Goal: Task Accomplishment & Management: Manage account settings

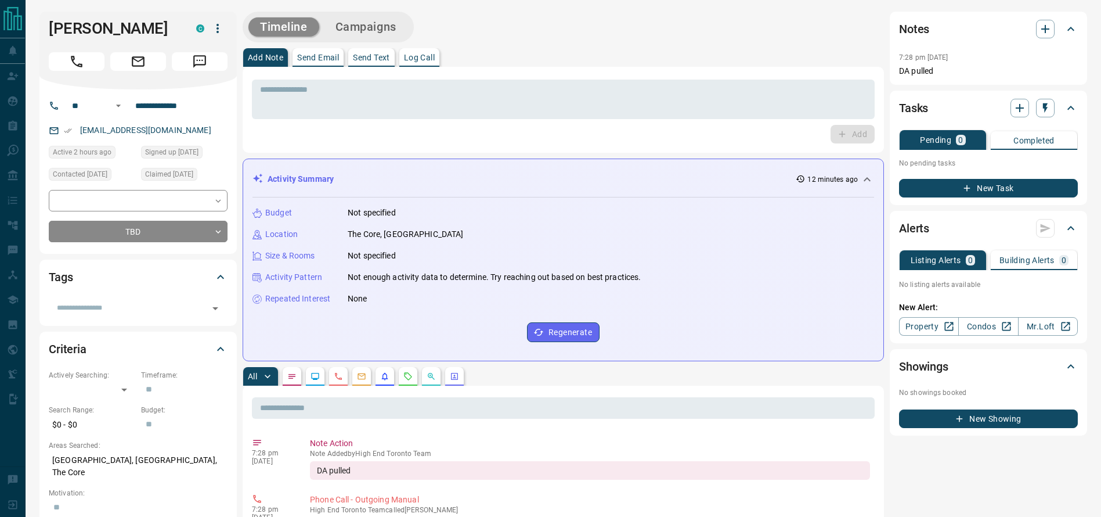
drag, startPoint x: 601, startPoint y: 66, endPoint x: 595, endPoint y: 62, distance: 6.3
click at [597, 63] on div "Add Note Send Email Send Text Log Call" at bounding box center [563, 57] width 641 height 19
click at [656, 24] on div "Timeline Campaigns" at bounding box center [563, 27] width 641 height 31
click at [598, 32] on div "Timeline Campaigns" at bounding box center [563, 27] width 641 height 31
click at [502, 30] on div "Timeline Campaigns" at bounding box center [563, 27] width 641 height 31
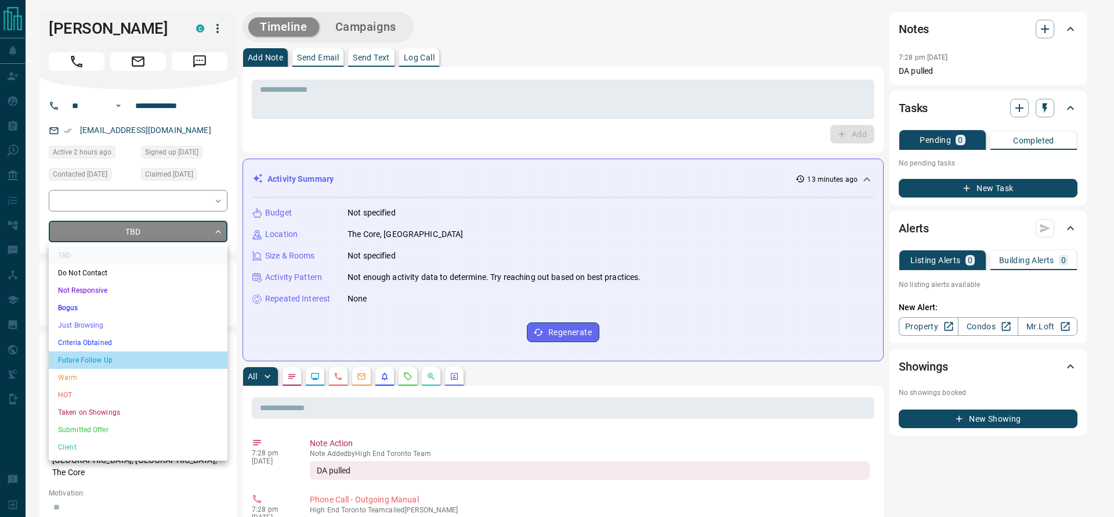
click at [190, 352] on li "Future Follow Up" at bounding box center [138, 359] width 179 height 17
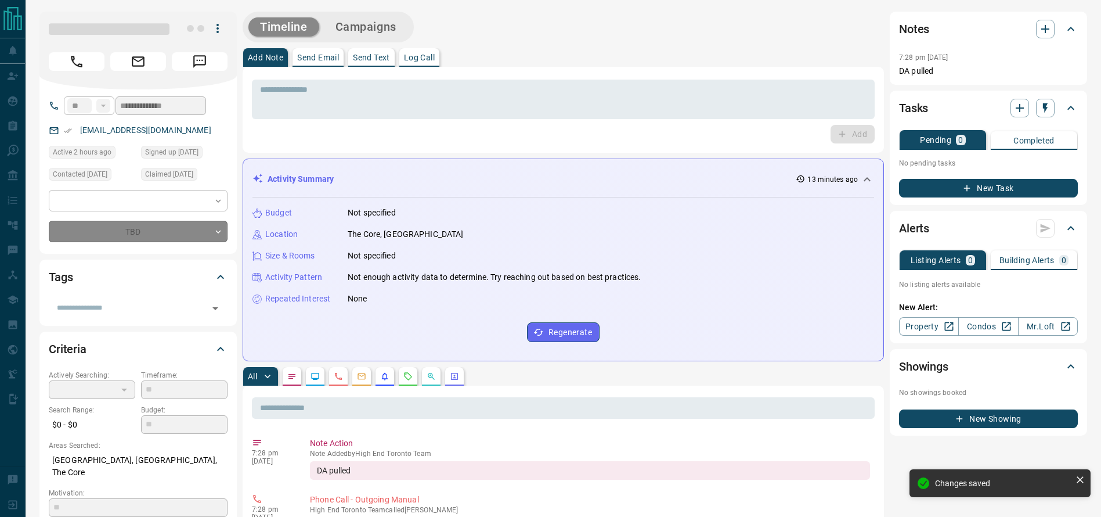
click at [95, 242] on div "**********" at bounding box center [137, 171] width 197 height 164
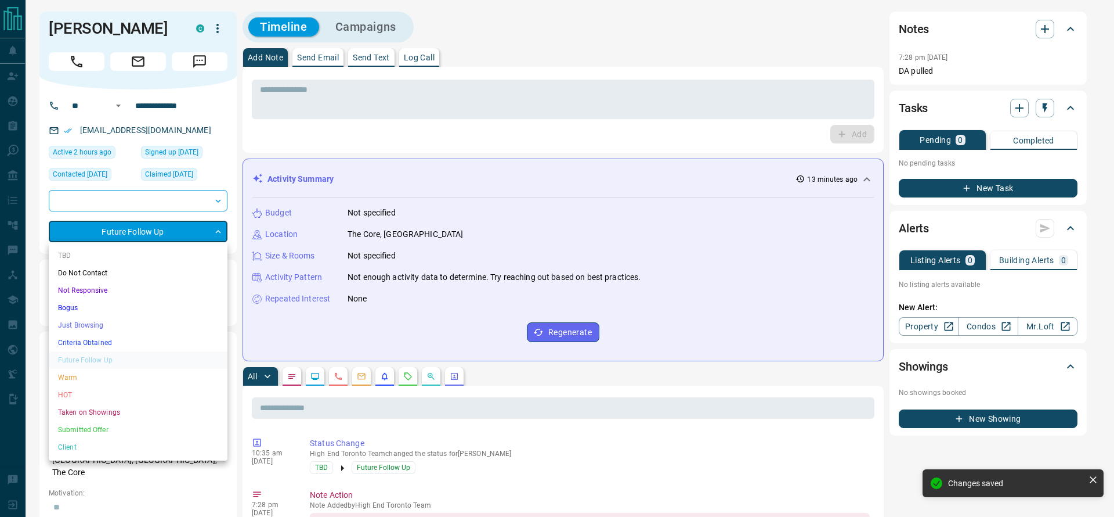
click at [85, 319] on li "Just Browsing" at bounding box center [138, 324] width 179 height 17
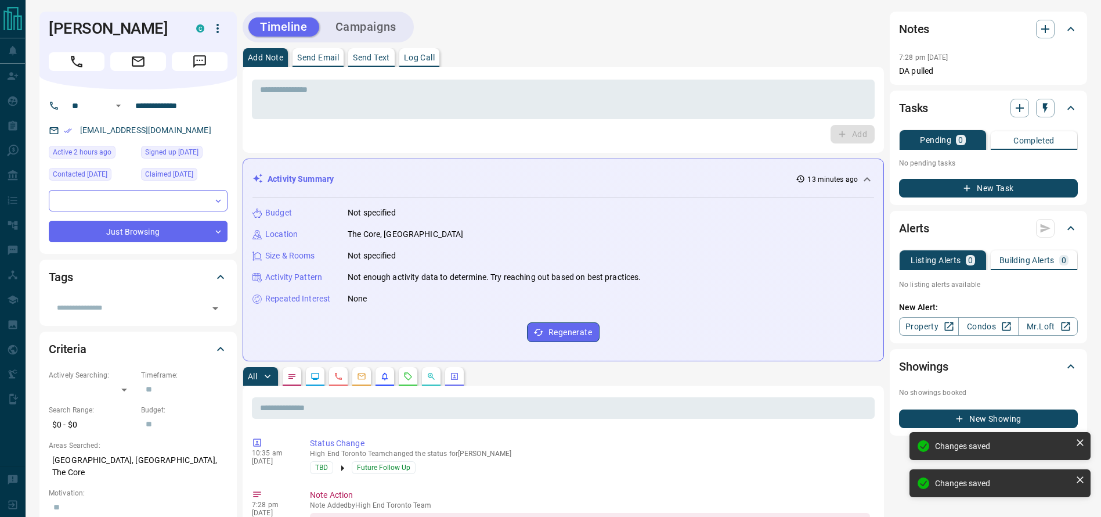
type input "*"
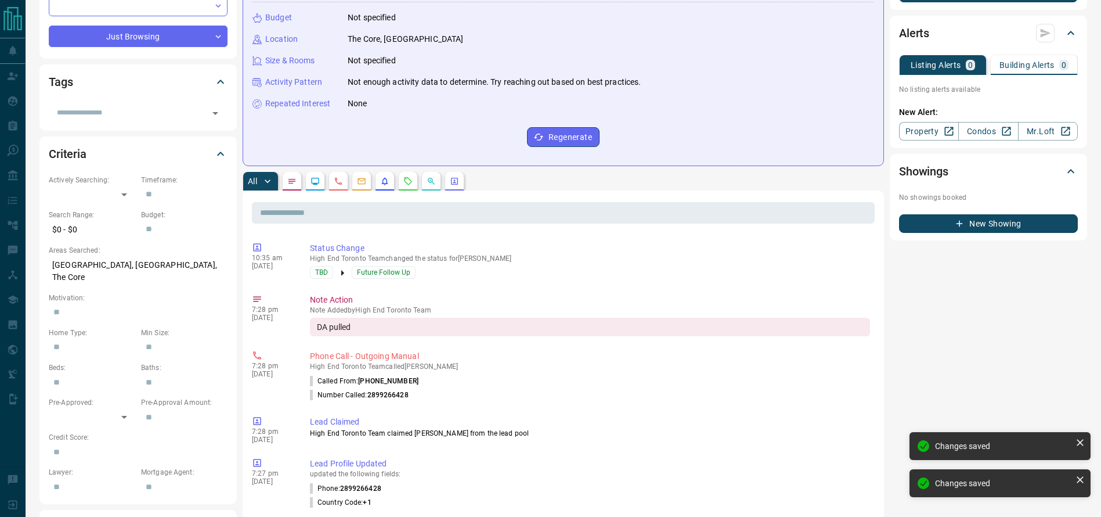
scroll to position [198, 0]
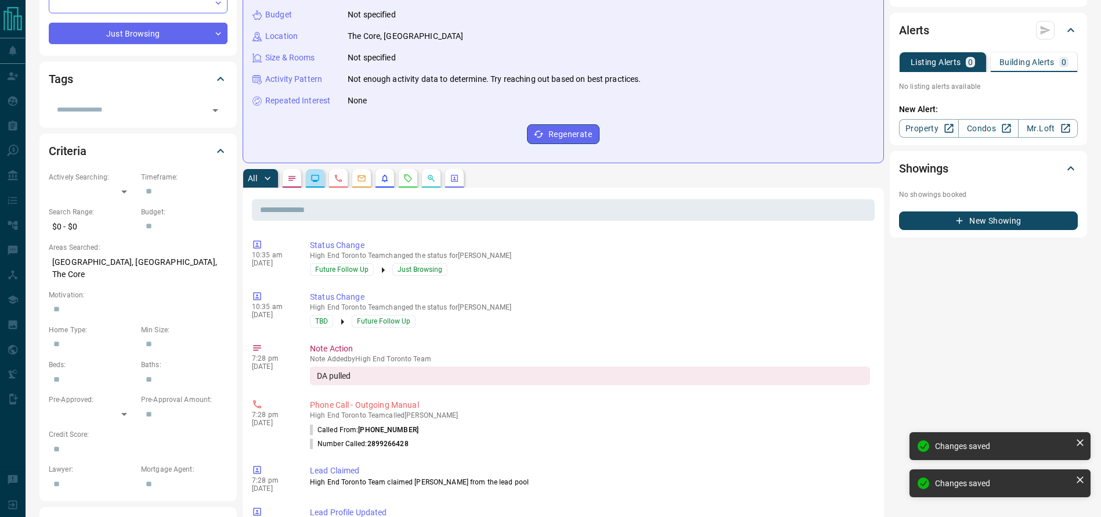
click at [309, 175] on button "button" at bounding box center [315, 178] width 19 height 19
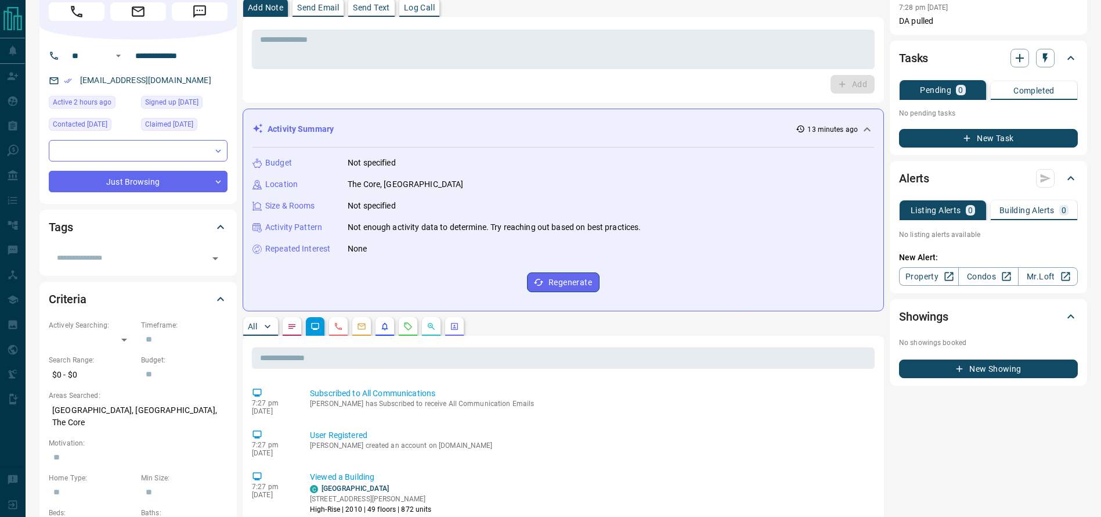
scroll to position [0, 0]
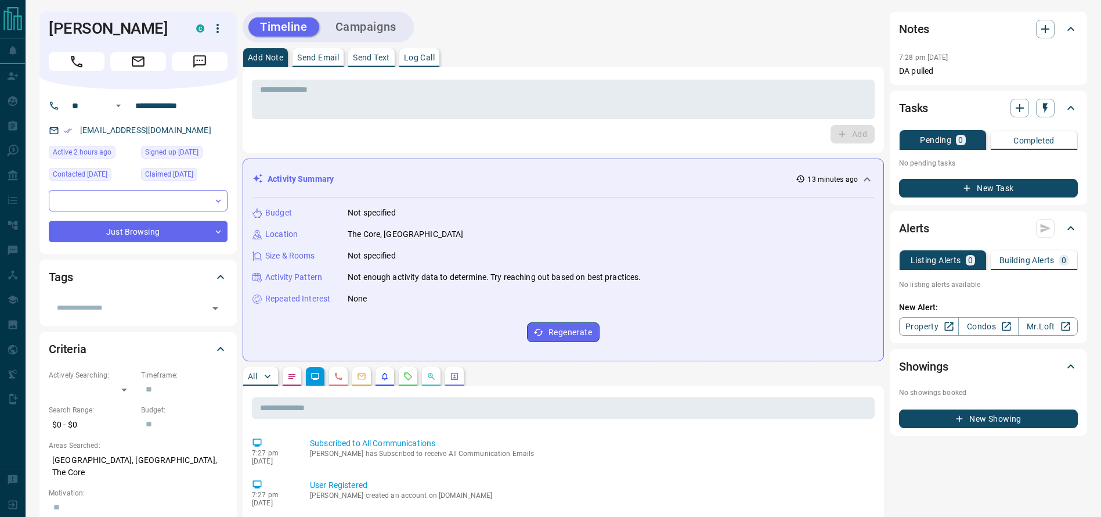
click at [524, 138] on div "Add" at bounding box center [563, 134] width 623 height 19
click at [574, 56] on div "Add Note Send Email Send Text Log Call" at bounding box center [563, 57] width 641 height 19
drag, startPoint x: 574, startPoint y: 56, endPoint x: 581, endPoint y: 59, distance: 7.5
click at [581, 59] on div "Add Note Send Email Send Text Log Call" at bounding box center [563, 57] width 641 height 19
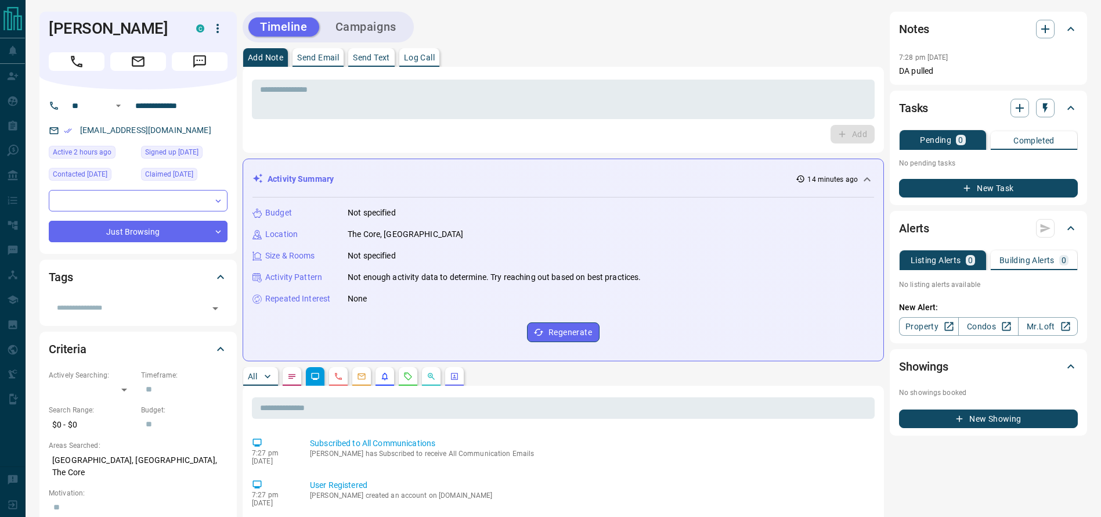
click at [605, 22] on div "Timeline Campaigns" at bounding box center [563, 27] width 641 height 31
click at [584, 16] on div "Timeline Campaigns" at bounding box center [563, 27] width 641 height 31
click at [62, 53] on button "Call" at bounding box center [77, 61] width 56 height 19
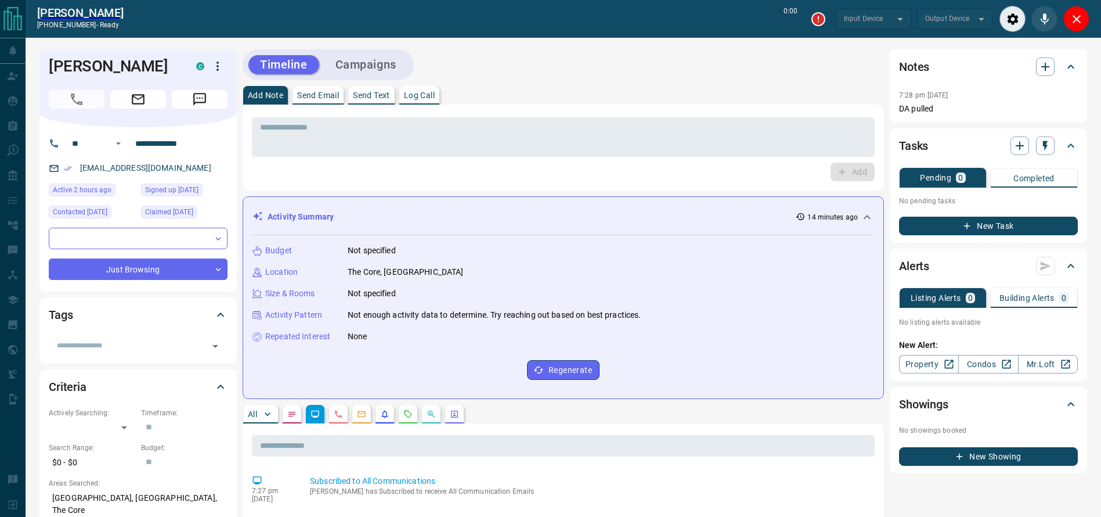
type input "*******"
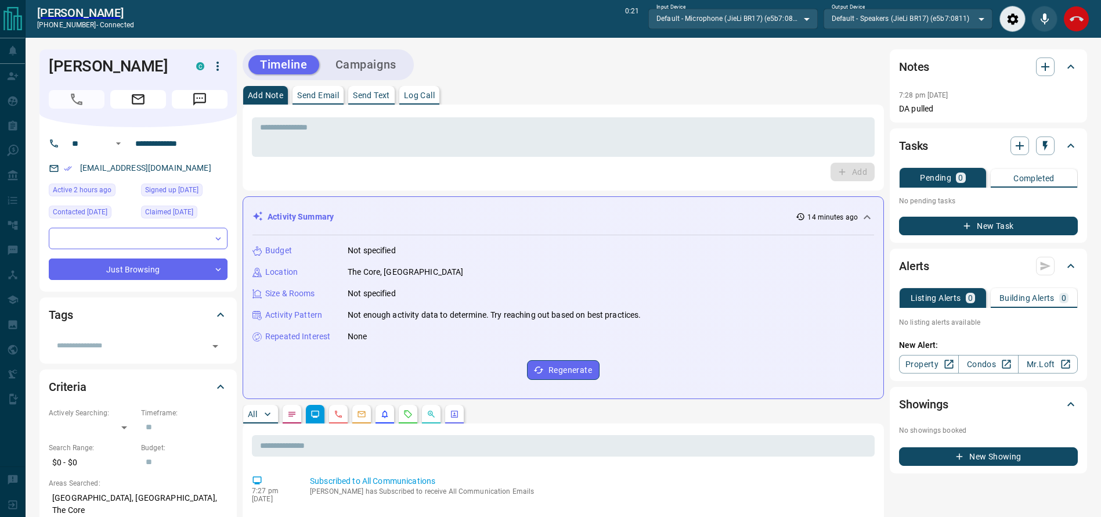
click at [1071, 16] on icon "End Call" at bounding box center [1077, 19] width 14 height 14
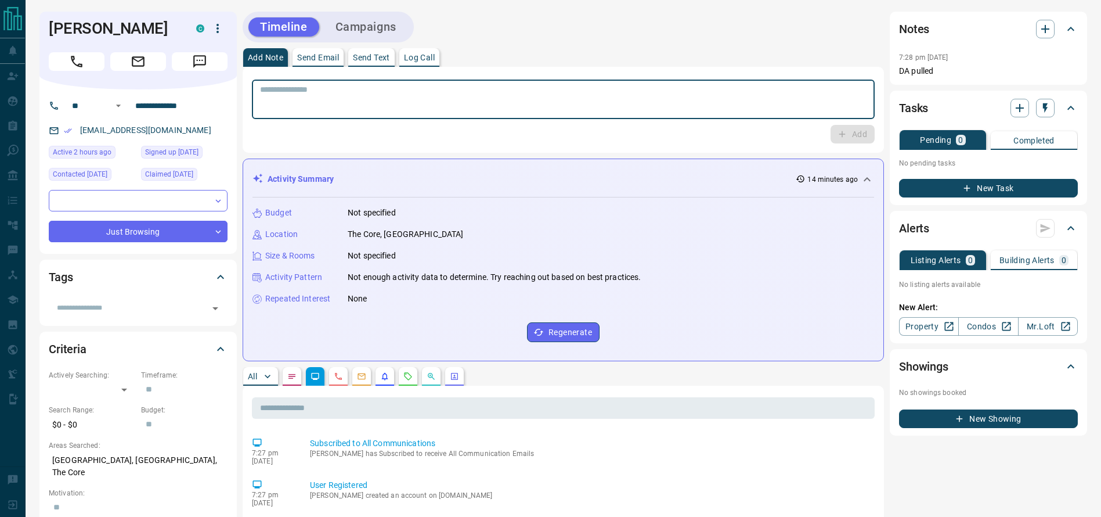
click at [679, 113] on textarea at bounding box center [563, 100] width 607 height 30
type textarea "**"
